Goal: Task Accomplishment & Management: Complete application form

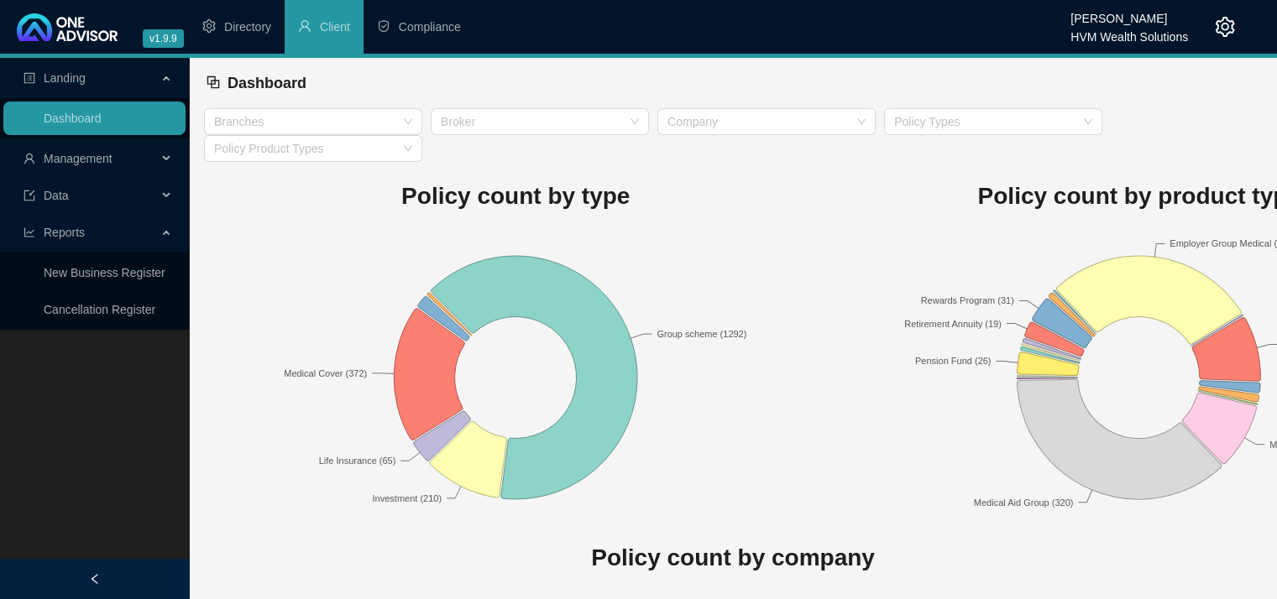
click at [128, 165] on span "Management" at bounding box center [90, 159] width 133 height 34
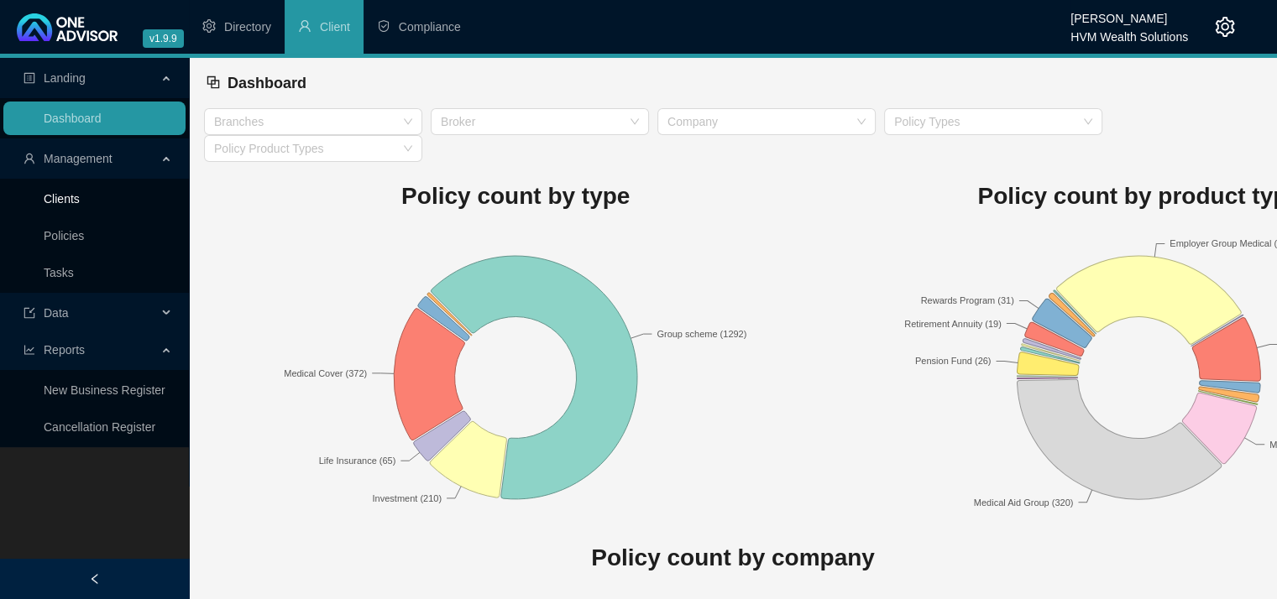
click at [80, 192] on link "Clients" at bounding box center [62, 198] width 36 height 13
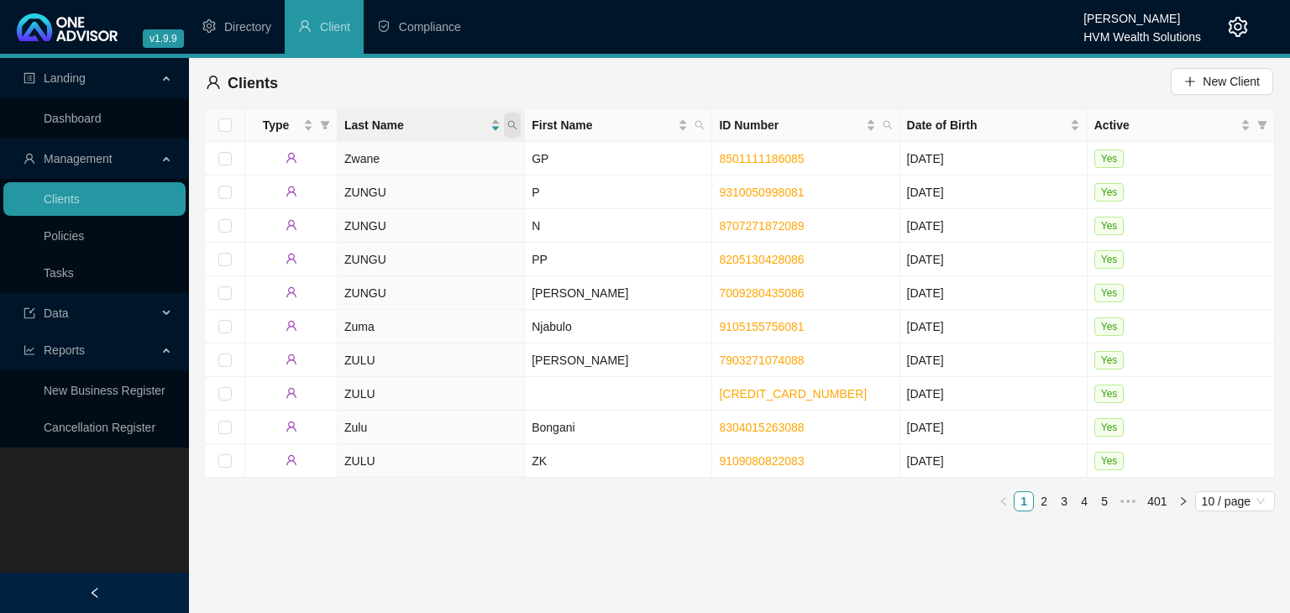
click at [512, 125] on icon "search" at bounding box center [512, 125] width 10 height 10
type input "shunmugam"
click at [386, 200] on span "Search" at bounding box center [403, 191] width 37 height 18
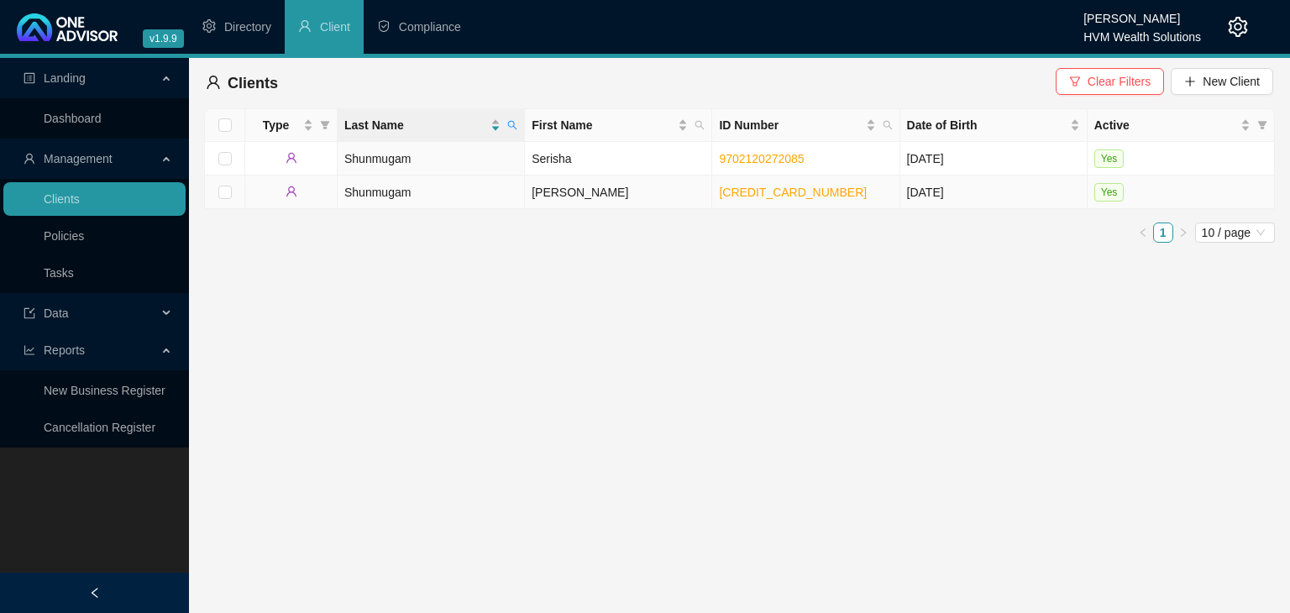
click at [390, 192] on td "Shunmugam" at bounding box center [430, 192] width 187 height 34
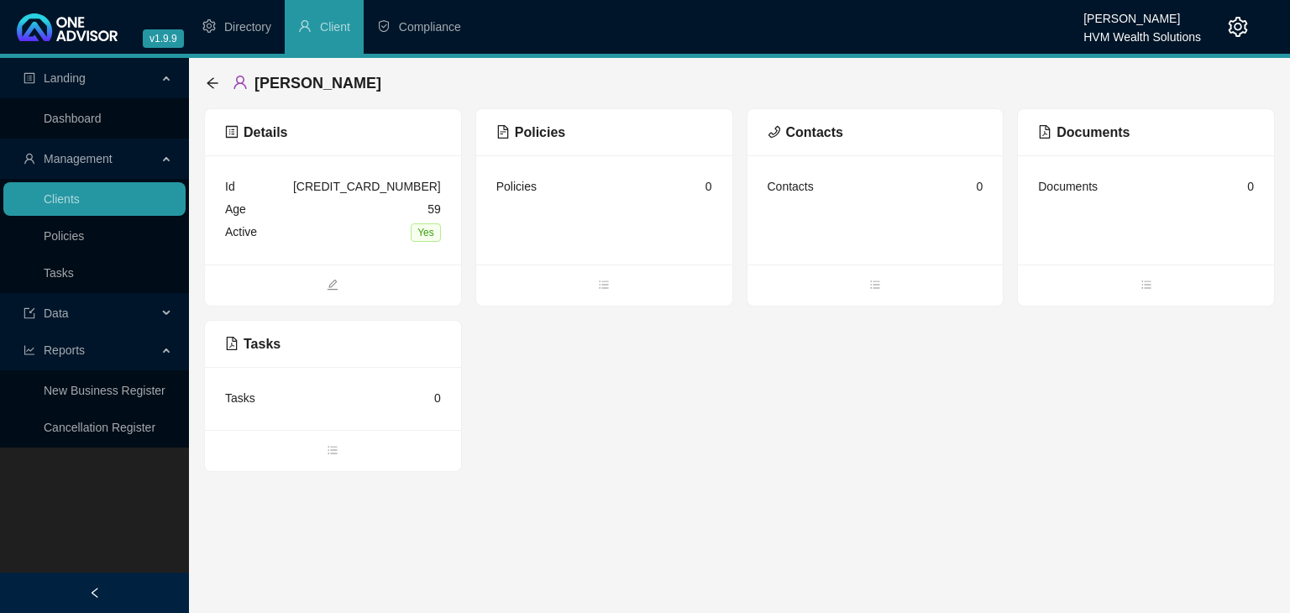
click at [1143, 222] on div "Documents 0" at bounding box center [1146, 209] width 256 height 109
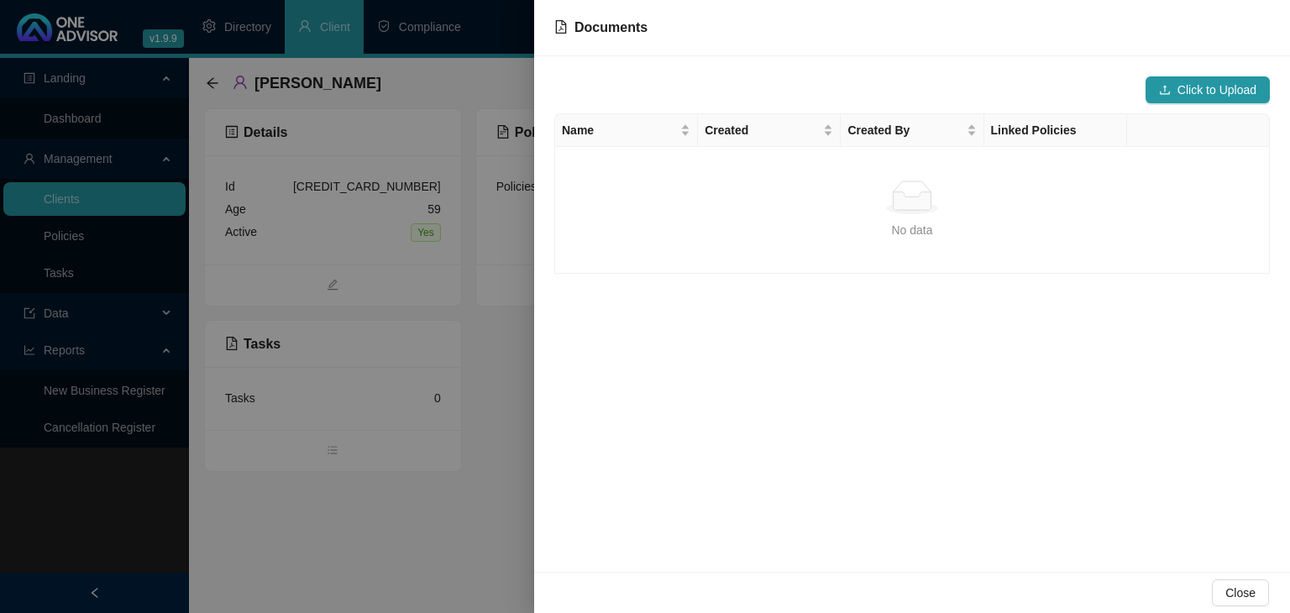
click at [474, 495] on div at bounding box center [645, 306] width 1290 height 613
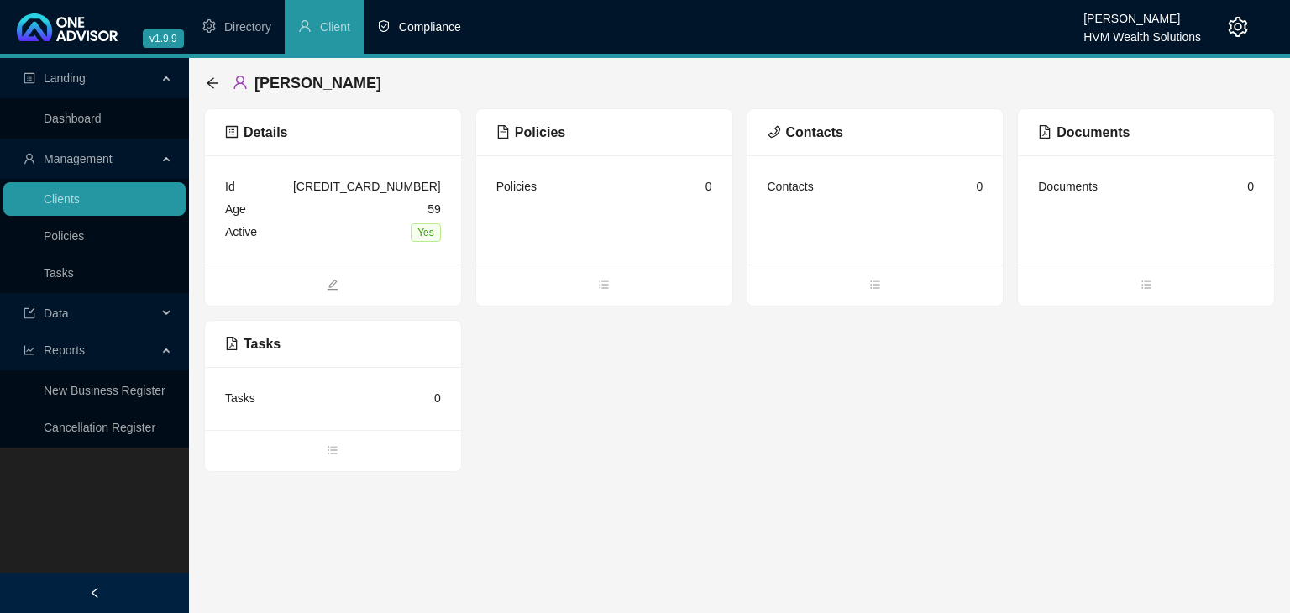
click at [437, 39] on li "Compliance" at bounding box center [419, 27] width 111 height 54
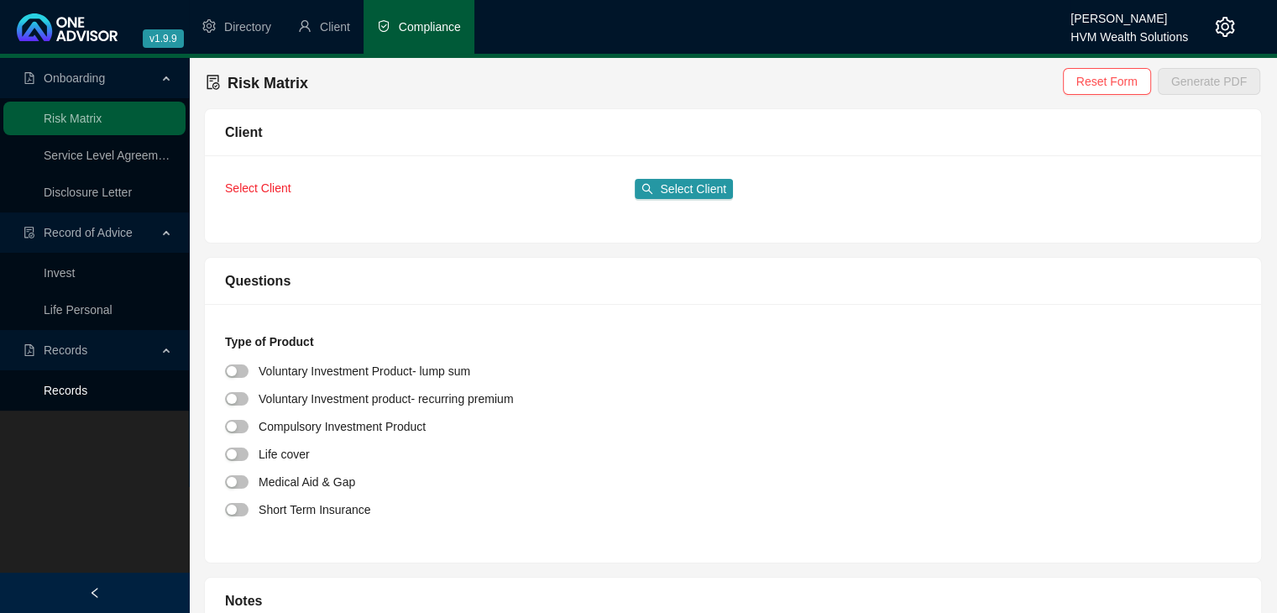
click at [73, 390] on link "Records" at bounding box center [66, 390] width 44 height 13
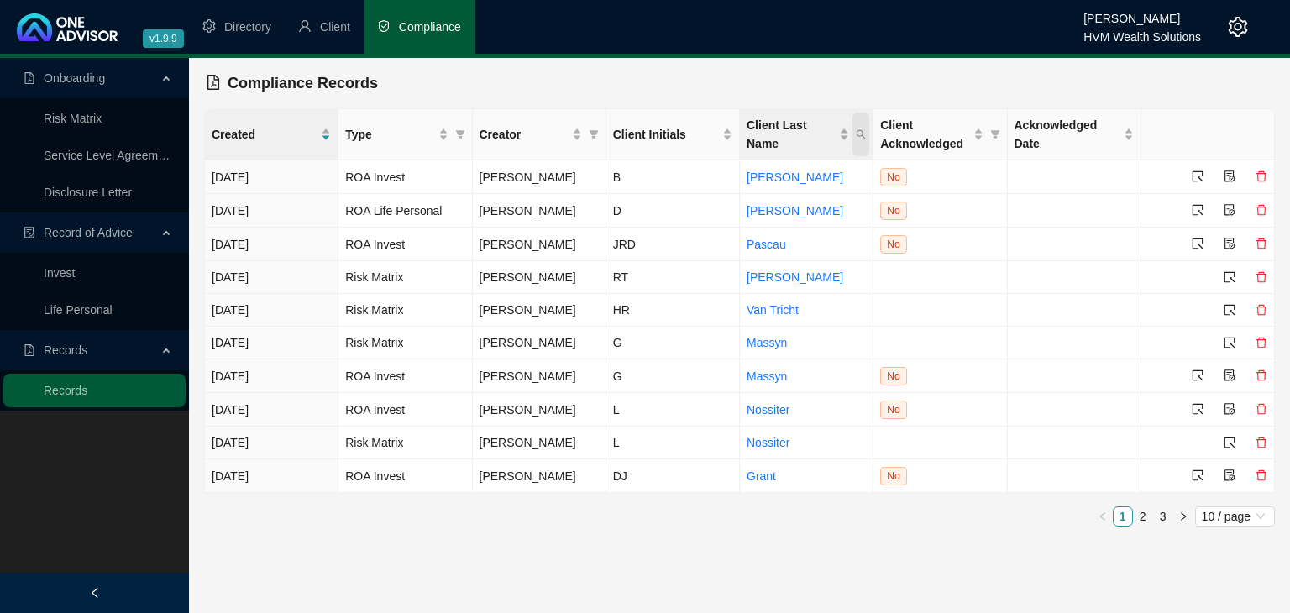
click at [859, 133] on icon "search" at bounding box center [860, 134] width 10 height 10
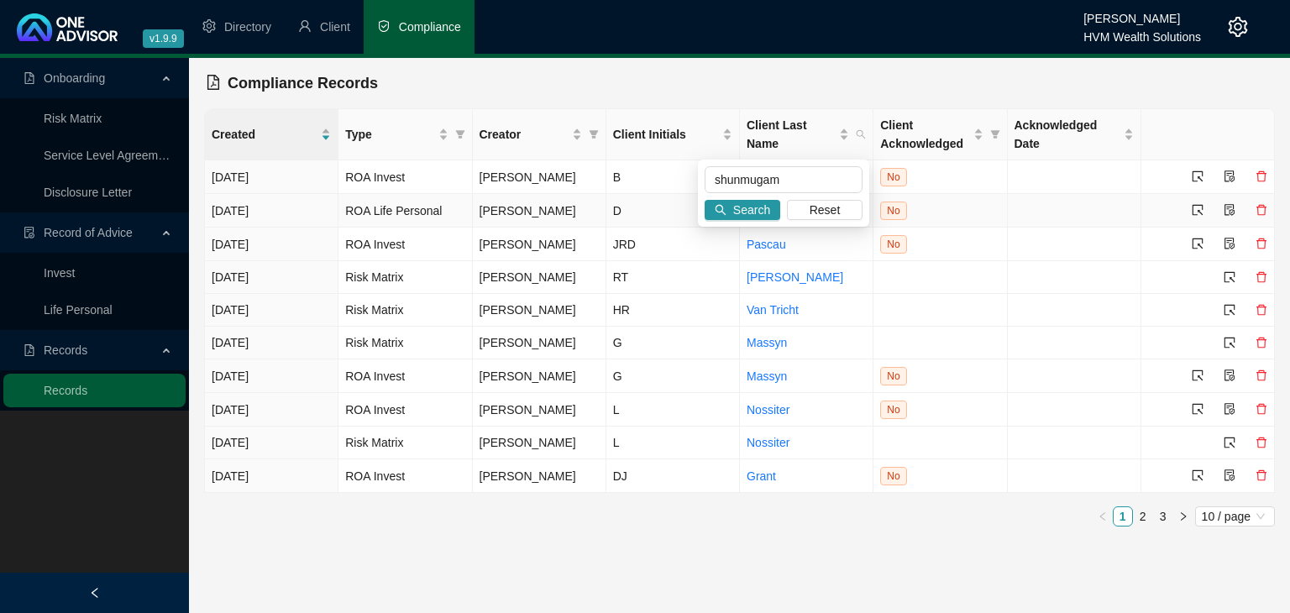
type input "shunmugam"
click at [769, 246] on link "Pascau" at bounding box center [765, 244] width 39 height 13
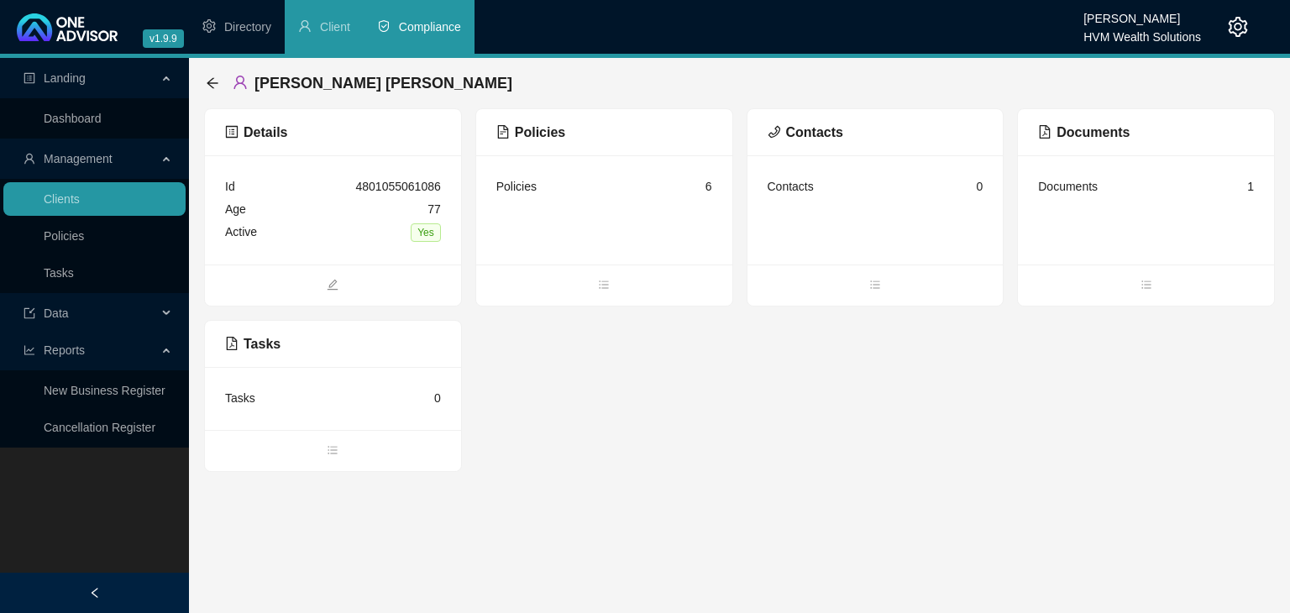
click at [1083, 236] on div "Documents 1" at bounding box center [1146, 209] width 256 height 109
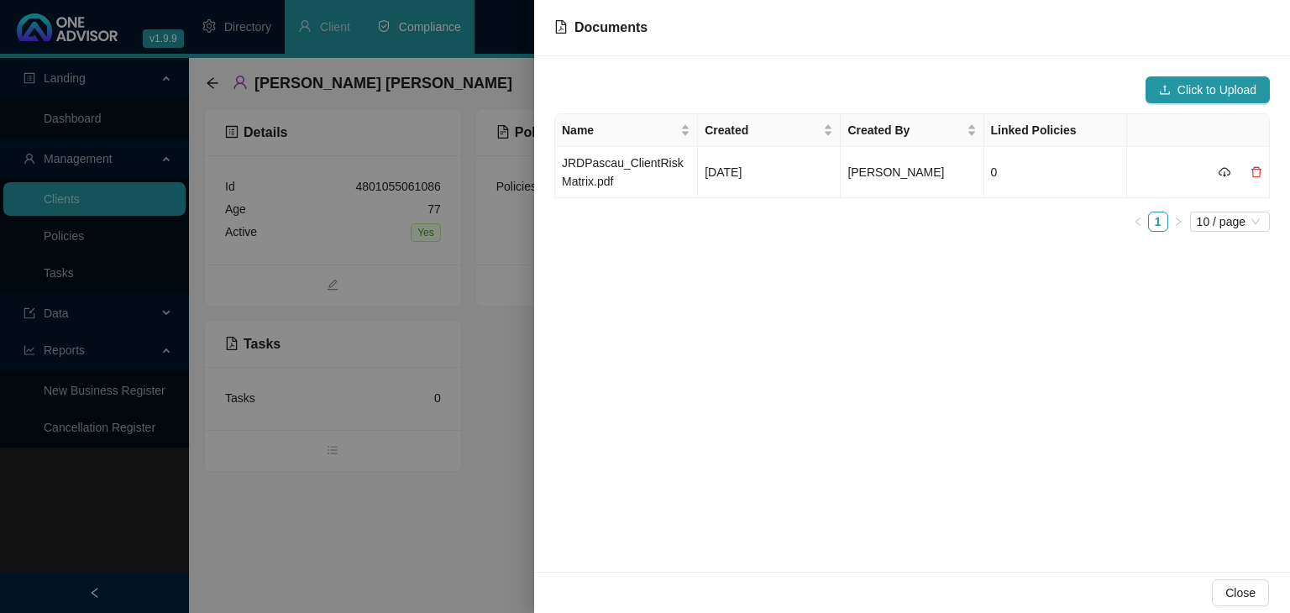
click at [396, 525] on div at bounding box center [645, 306] width 1290 height 613
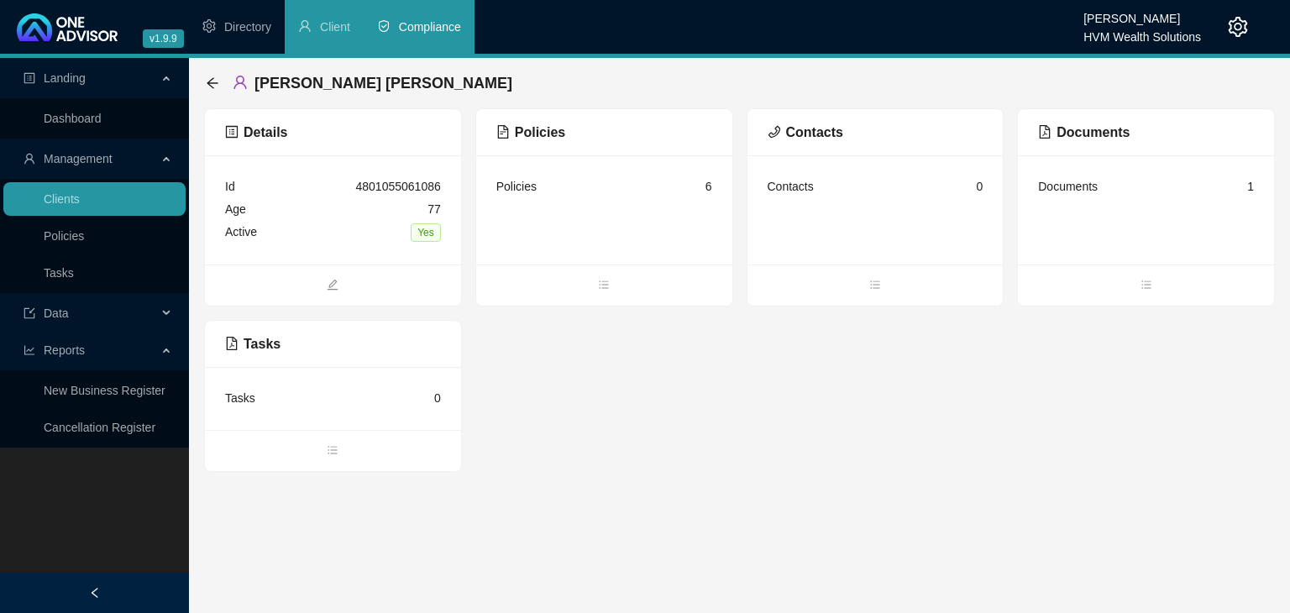
click at [411, 44] on li "Compliance" at bounding box center [419, 27] width 111 height 54
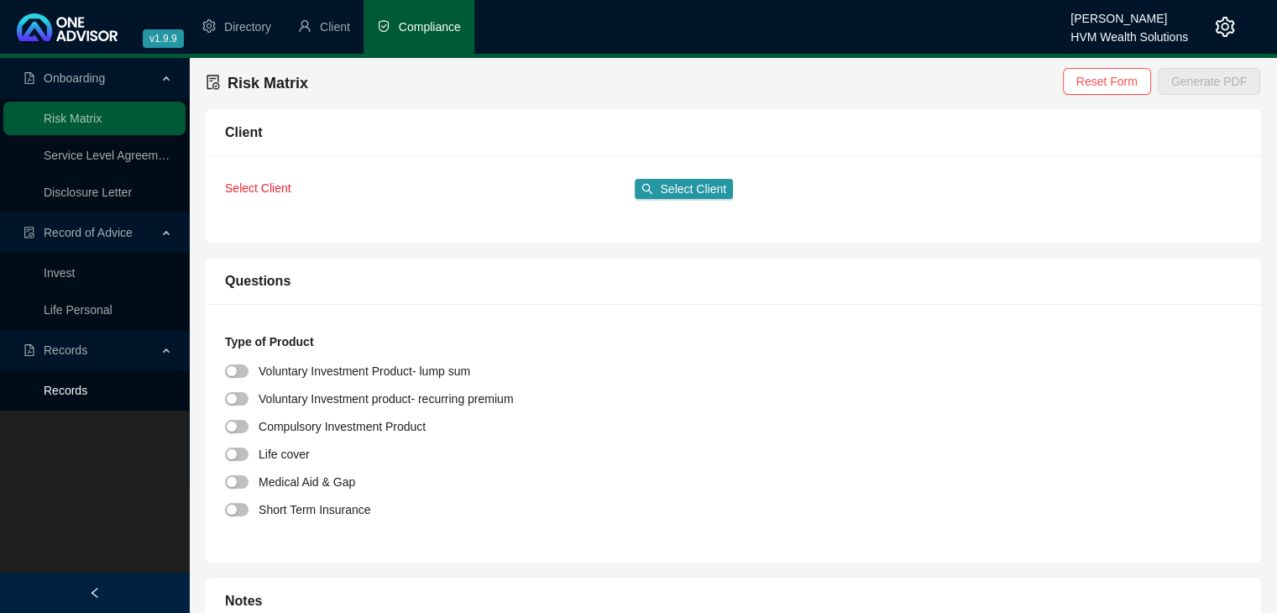
click at [87, 397] on link "Records" at bounding box center [66, 390] width 44 height 13
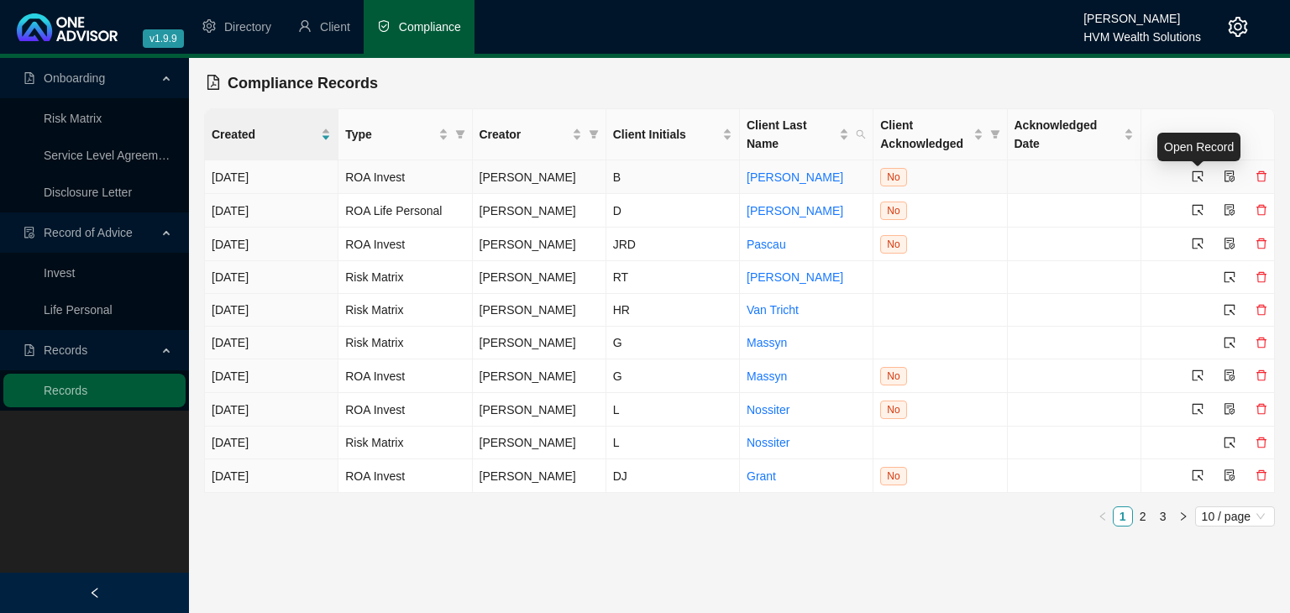
click at [1199, 178] on icon "select" at bounding box center [1197, 176] width 12 height 12
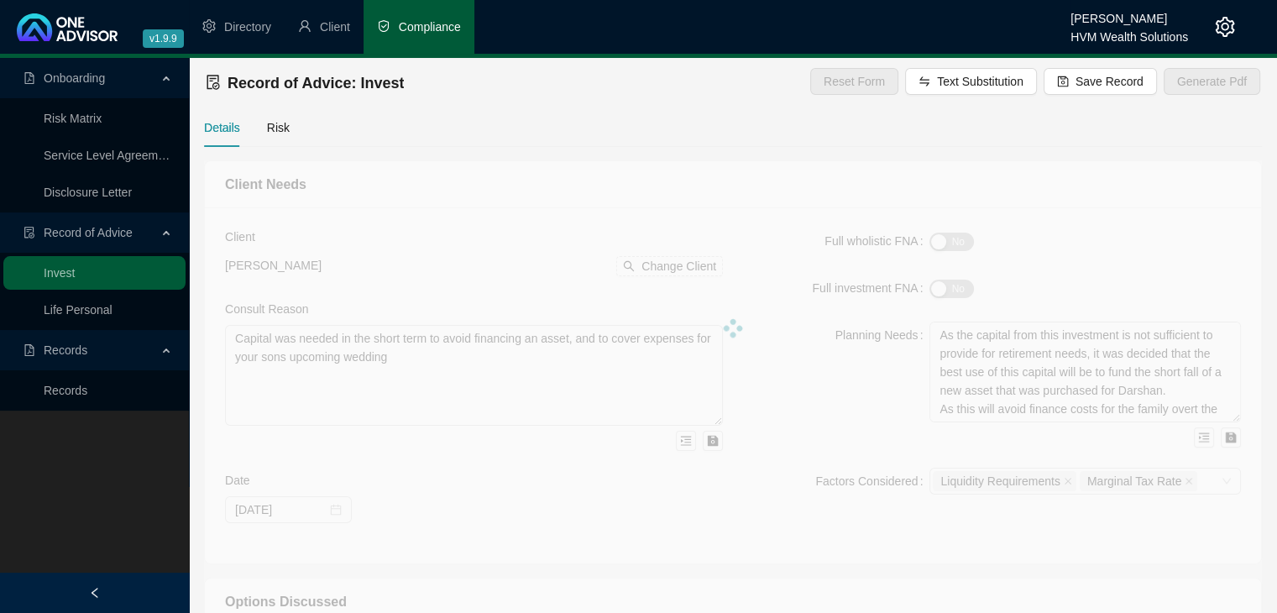
type textarea "We met to review your current investment portfolio and discuss the various opti…"
type textarea "Loremi dol sitametcon adi elitsed doei tem incid utla et dolorem ali enimadmini…"
type textarea "N/A"
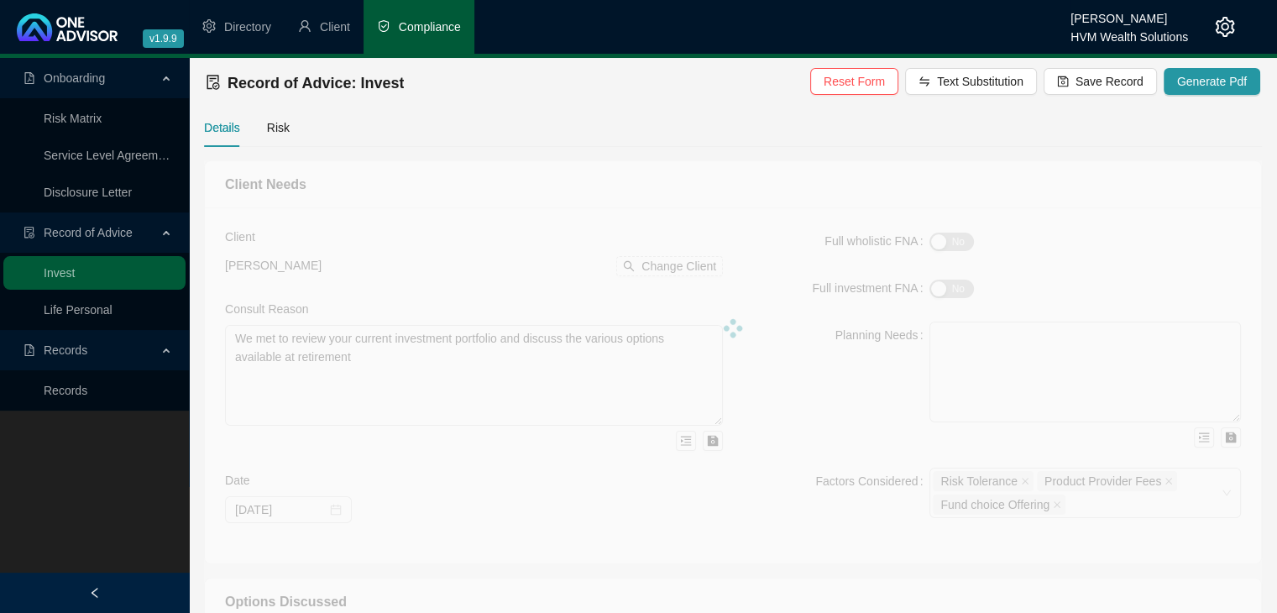
type input "[DATE]"
